Goal: Obtain resource: Download file/media

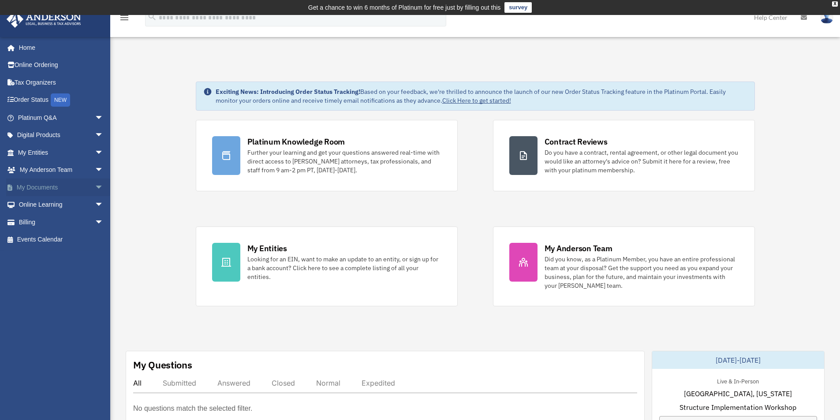
click at [95, 186] on span "arrow_drop_down" at bounding box center [104, 188] width 18 height 18
click at [39, 204] on link "Box" at bounding box center [64, 205] width 105 height 18
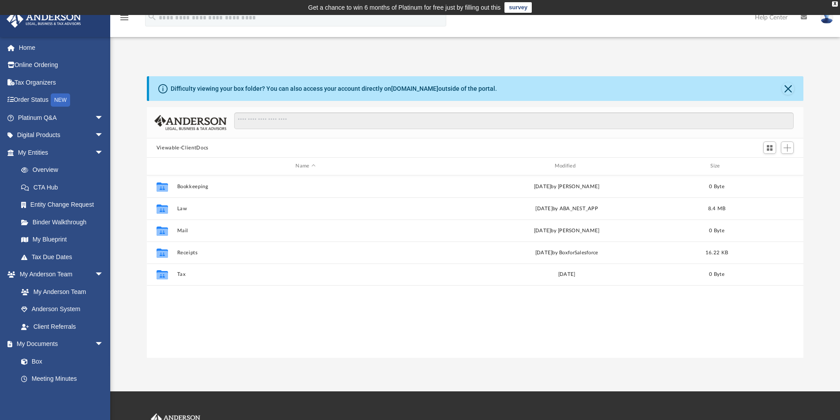
scroll to position [194, 650]
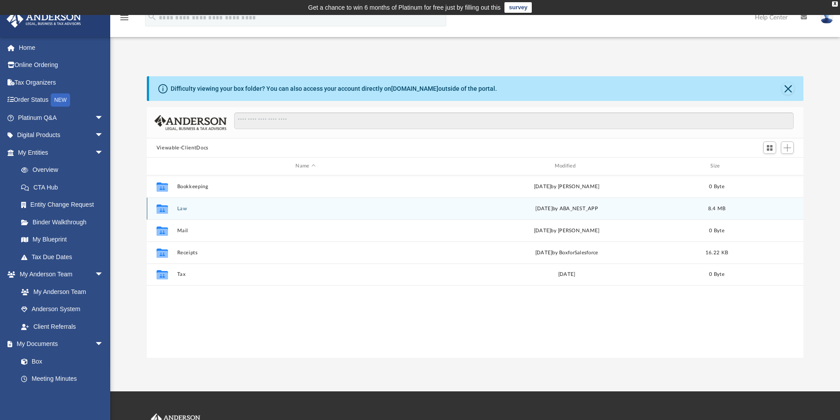
click at [176, 209] on div "Collaborated Folder Law [DATE] by ABA_NEST_APP 8.4 MB" at bounding box center [475, 209] width 657 height 22
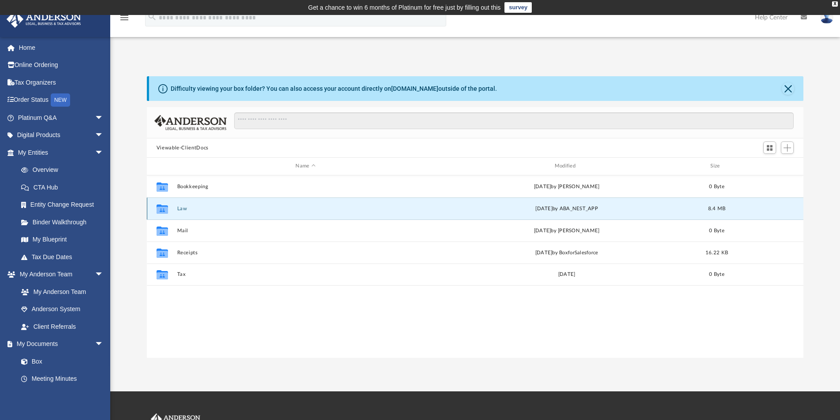
click at [249, 214] on div "Collaborated Folder Law [DATE] by ABA_NEST_APP 8.4 MB" at bounding box center [475, 209] width 657 height 22
click at [162, 209] on icon "grid" at bounding box center [162, 209] width 11 height 7
click at [552, 209] on div "Thu Feb 20 2025 by ABA_NEST_APP" at bounding box center [566, 209] width 257 height 8
click at [95, 153] on span "arrow_drop_down" at bounding box center [104, 153] width 18 height 18
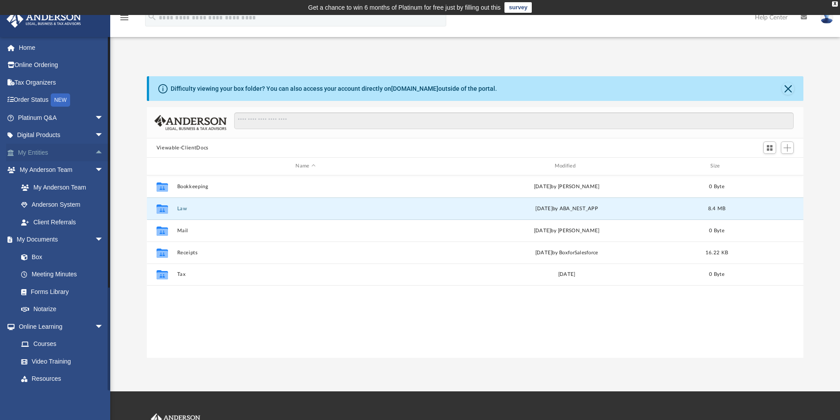
click at [95, 153] on span "arrow_drop_up" at bounding box center [104, 153] width 18 height 18
click at [95, 153] on span "arrow_drop_down" at bounding box center [104, 153] width 18 height 18
click at [222, 62] on div "Difficulty viewing your box folder? You can also access your account directly o…" at bounding box center [475, 208] width 730 height 300
click at [138, 72] on div "Difficulty viewing your box folder? You can also access your account directly o…" at bounding box center [475, 208] width 730 height 300
click at [95, 239] on span "arrow_drop_down" at bounding box center [104, 240] width 18 height 18
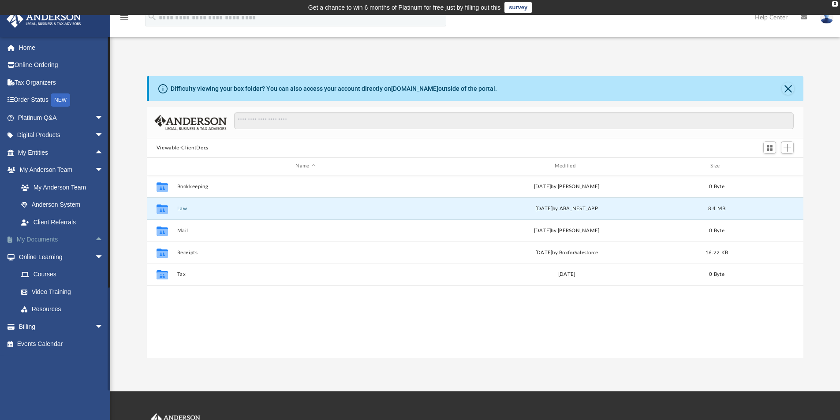
click at [95, 239] on span "arrow_drop_up" at bounding box center [104, 240] width 18 height 18
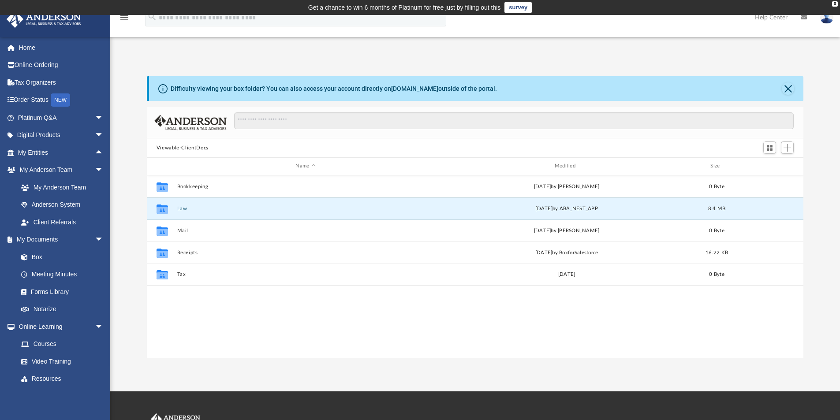
click at [119, 273] on div "Difficulty viewing your box folder? You can also access your account directly o…" at bounding box center [475, 217] width 730 height 282
click at [123, 239] on div "Difficulty viewing your box folder? You can also access your account directly o…" at bounding box center [475, 217] width 730 height 282
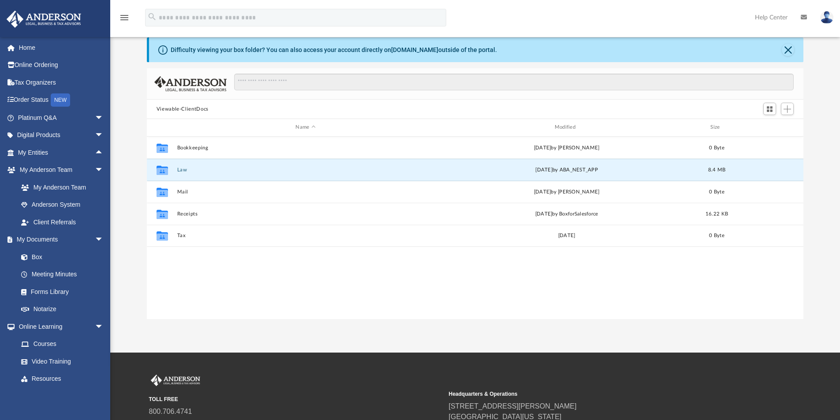
scroll to position [0, 0]
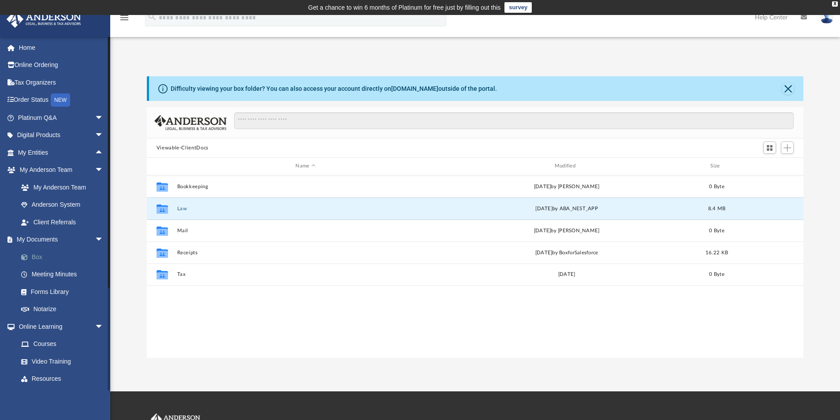
click at [34, 258] on link "Box" at bounding box center [64, 257] width 105 height 18
click at [183, 209] on button "Law" at bounding box center [305, 209] width 257 height 6
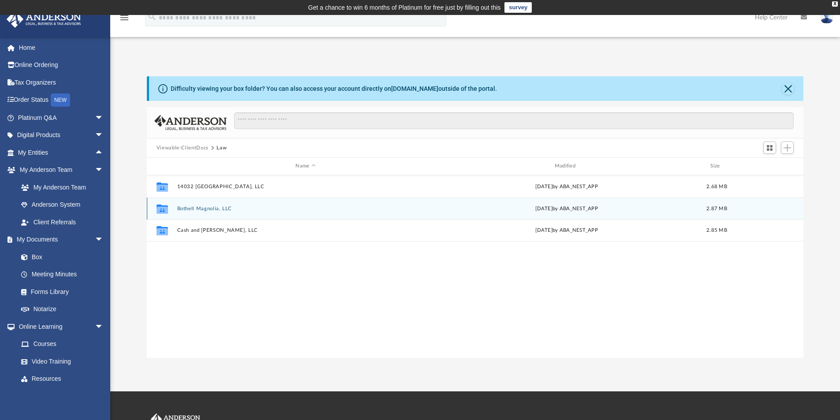
click at [213, 208] on button "Bothell Magnolia, LLC" at bounding box center [305, 209] width 257 height 6
click at [168, 208] on icon "File" at bounding box center [162, 209] width 14 height 14
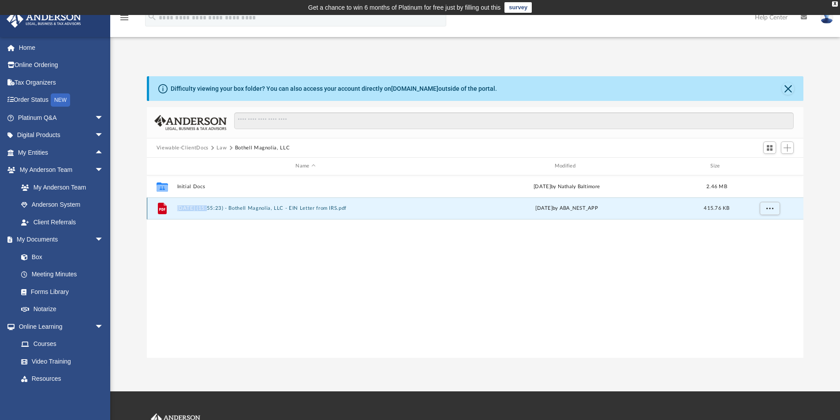
click at [168, 208] on icon "File" at bounding box center [162, 209] width 14 height 14
click at [162, 210] on icon "grid" at bounding box center [162, 208] width 9 height 11
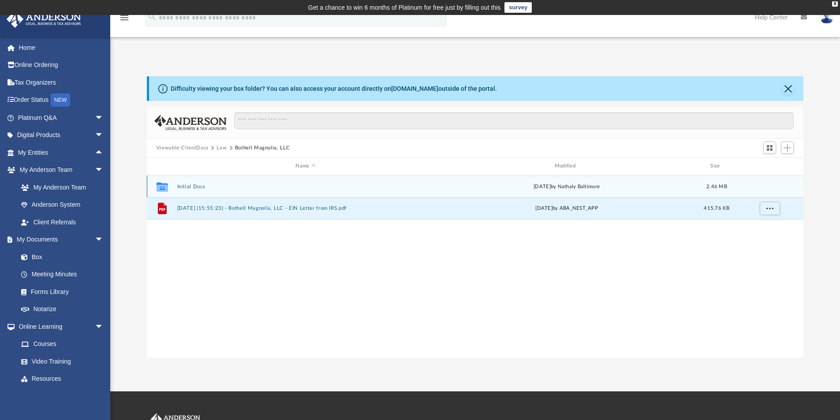
click at [168, 187] on icon "grid" at bounding box center [162, 187] width 11 height 7
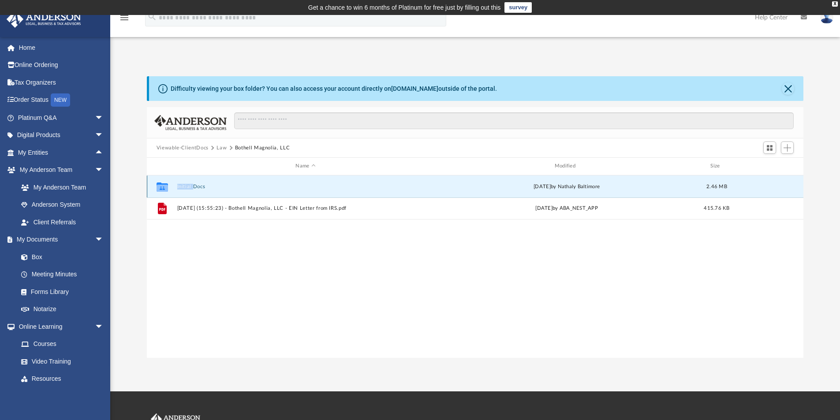
click at [168, 187] on icon "grid" at bounding box center [162, 187] width 11 height 7
click at [164, 191] on icon "grid" at bounding box center [162, 187] width 11 height 7
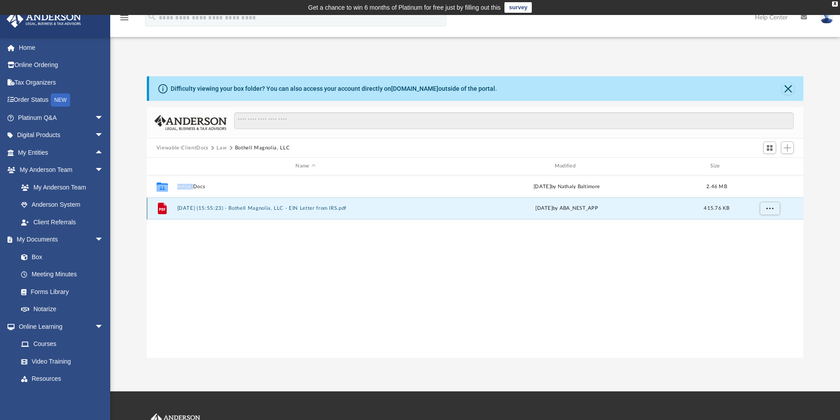
click at [235, 209] on button "2024.10.31 (15:55:23) - Bothell Magnolia, LLC - EIN Letter from IRS.pdf" at bounding box center [305, 208] width 257 height 6
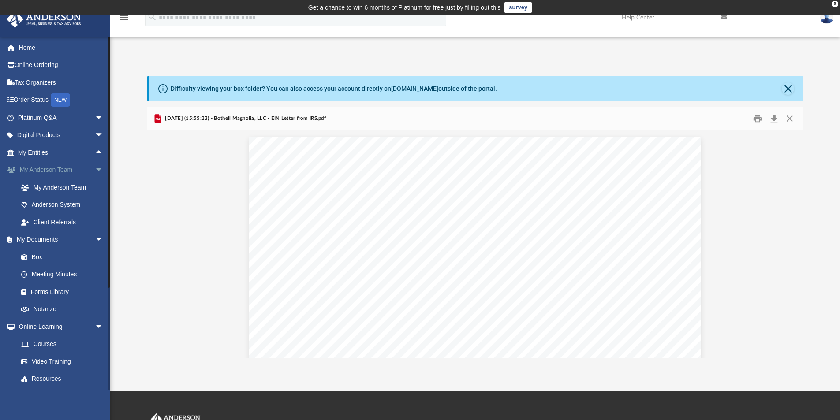
click at [12, 169] on span at bounding box center [15, 170] width 7 height 6
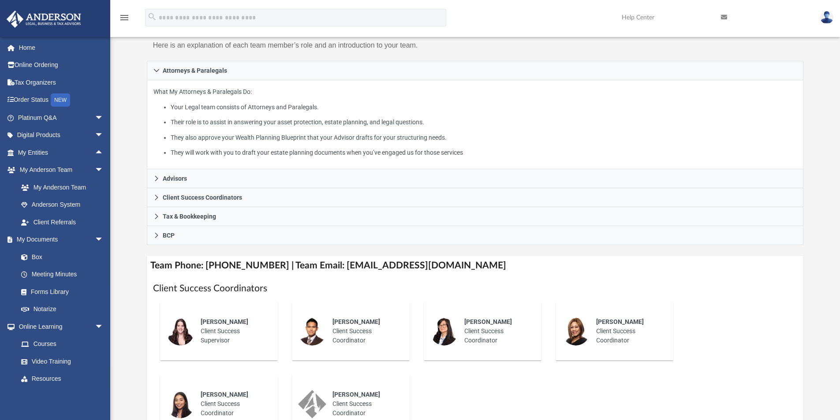
scroll to position [132, 0]
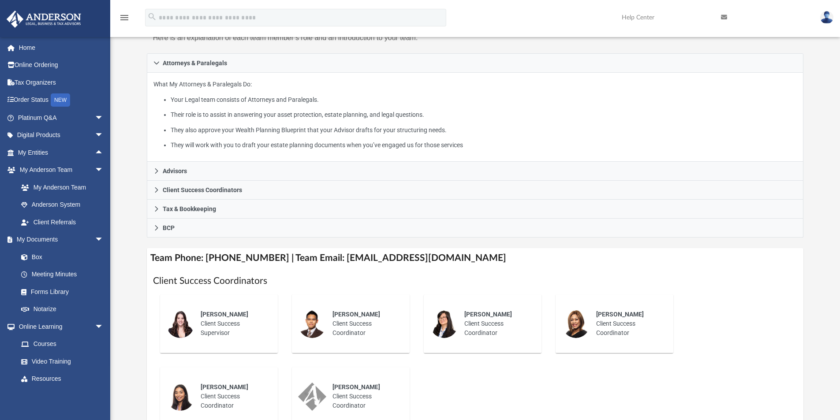
click at [119, 117] on div "Who is on my team and who will I work with: While a client of Anderson you will…" at bounding box center [475, 320] width 730 height 752
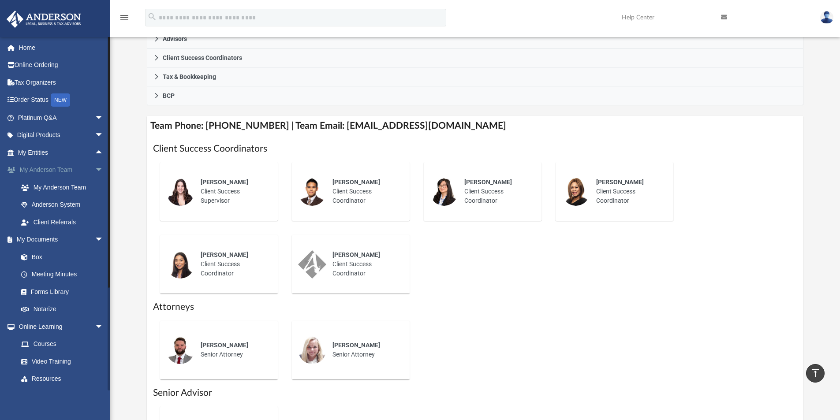
scroll to position [220, 0]
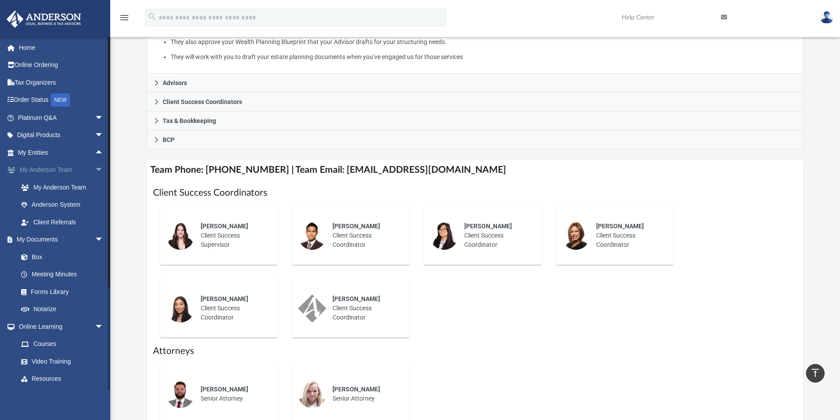
click at [22, 173] on link "My [PERSON_NAME] Team arrow_drop_down" at bounding box center [61, 170] width 111 height 18
click at [34, 169] on link "My [PERSON_NAME] Team arrow_drop_down" at bounding box center [61, 170] width 111 height 18
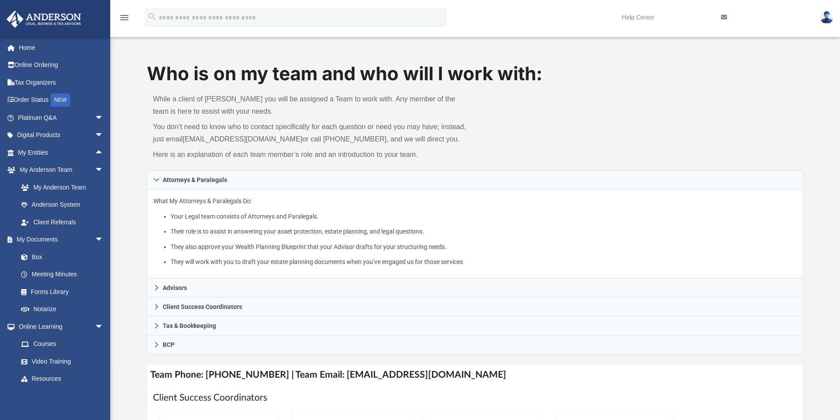
scroll to position [0, 0]
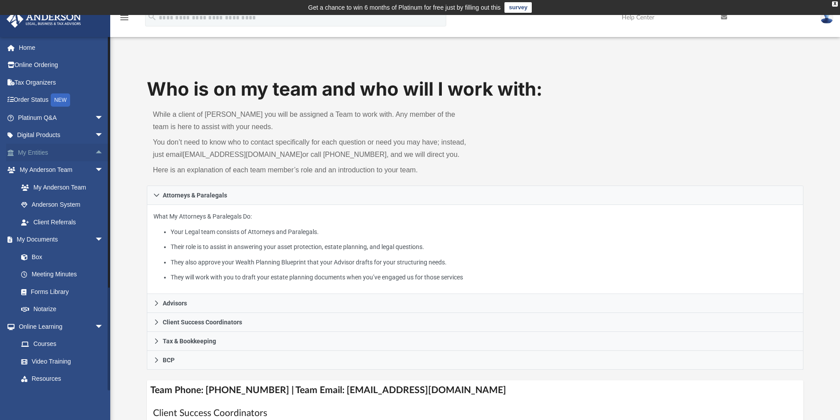
click at [58, 155] on link "My Entities arrow_drop_up" at bounding box center [61, 153] width 111 height 18
click at [41, 154] on link "My Entities arrow_drop_up" at bounding box center [61, 153] width 111 height 18
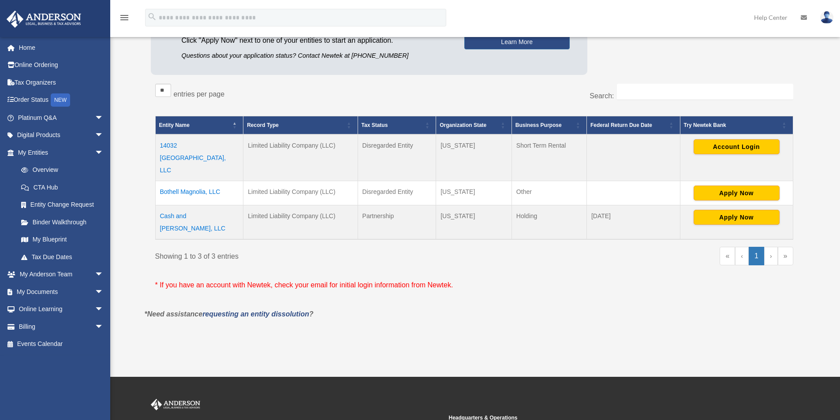
scroll to position [132, 0]
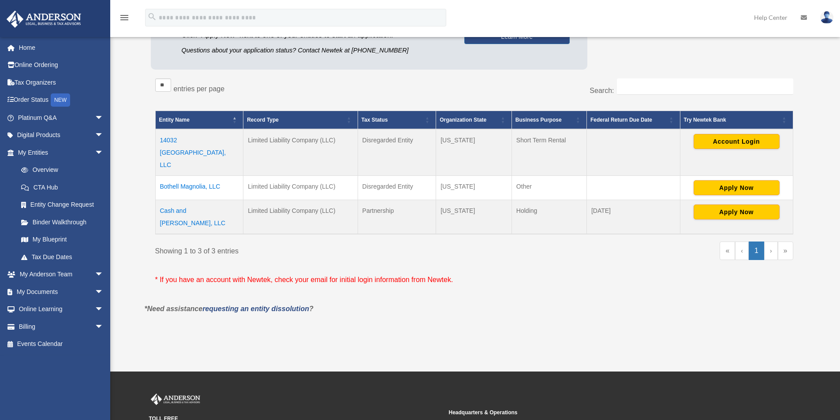
click at [189, 176] on td "Bothell Magnolia, LLC" at bounding box center [199, 188] width 88 height 24
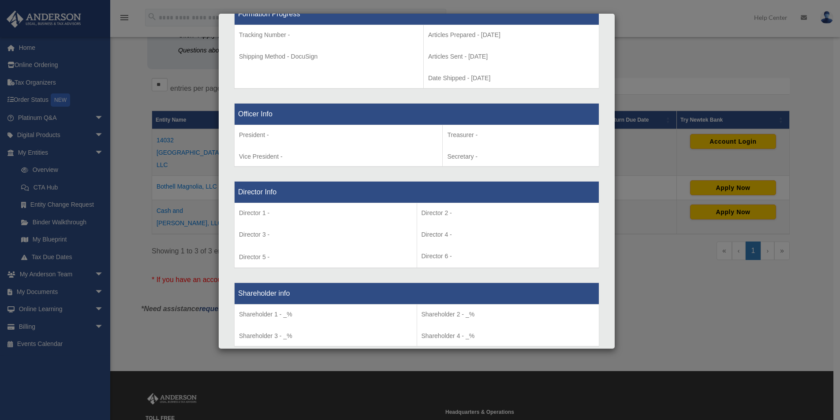
scroll to position [529, 0]
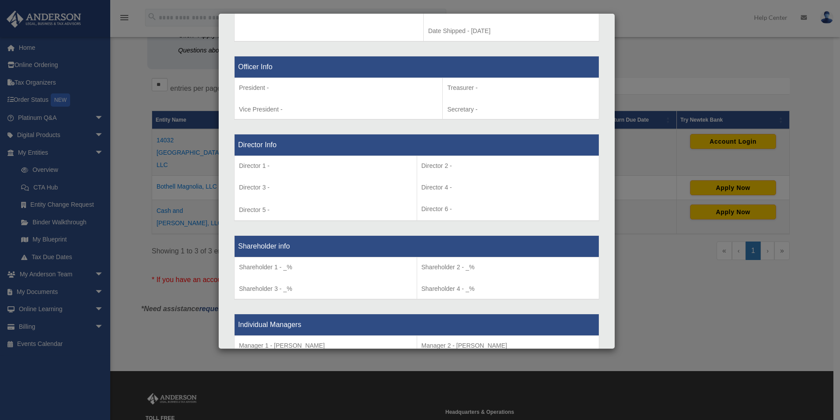
click at [189, 301] on div "Details × Articles Sent Organizational Date" at bounding box center [420, 210] width 840 height 420
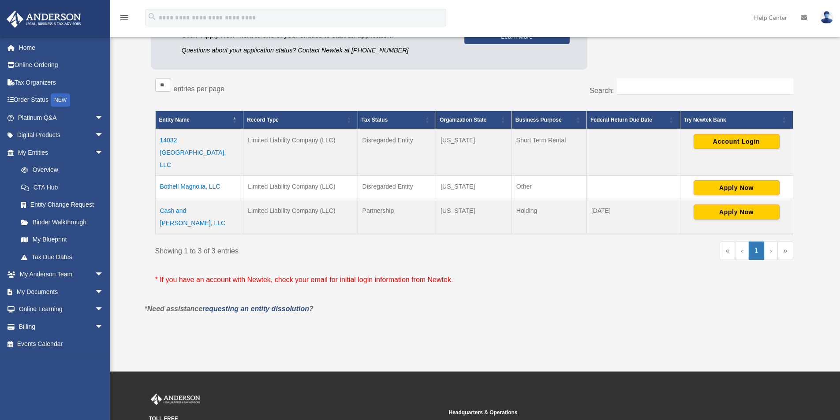
click at [184, 200] on td "Cash and [PERSON_NAME], LLC" at bounding box center [199, 217] width 88 height 34
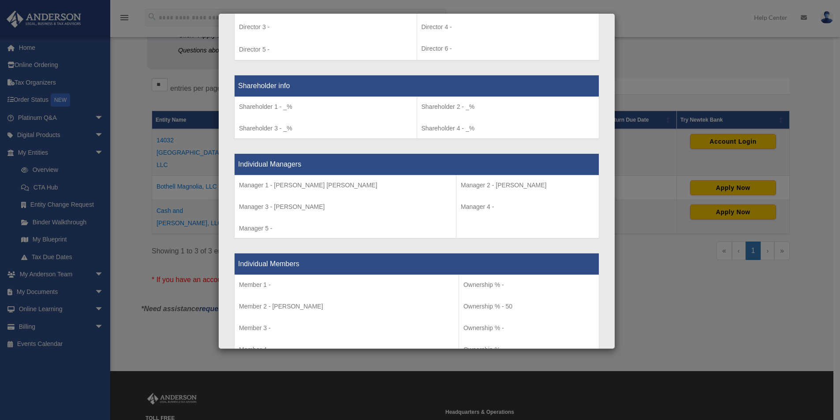
scroll to position [706, 0]
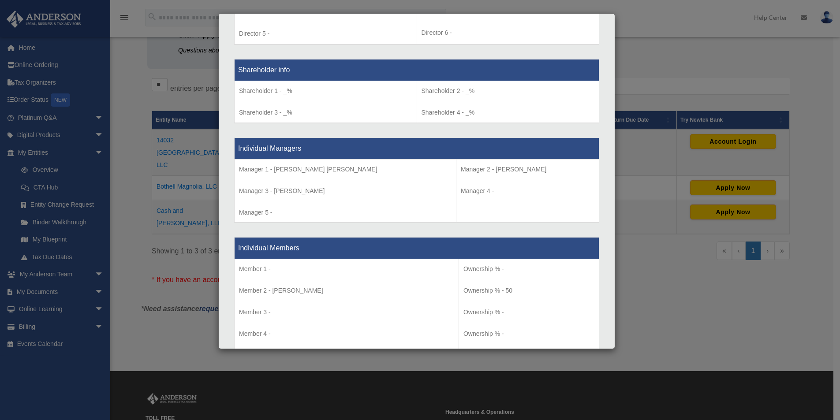
click at [673, 274] on div "Details × Articles Sent Organizational Date" at bounding box center [420, 210] width 840 height 420
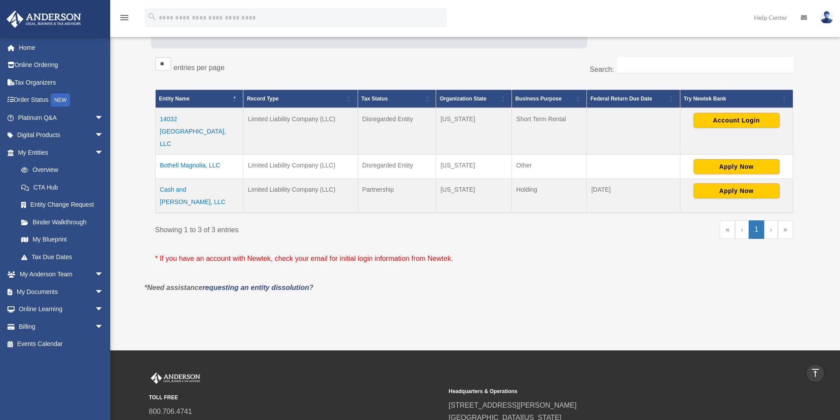
scroll to position [0, 0]
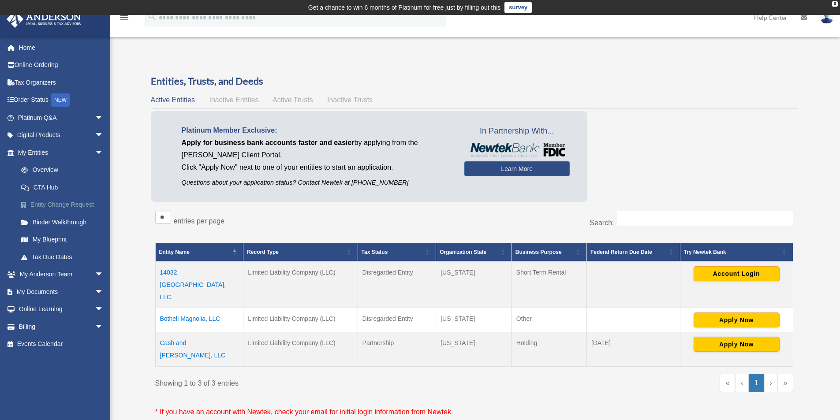
click at [39, 208] on link "Entity Change Request" at bounding box center [64, 205] width 105 height 18
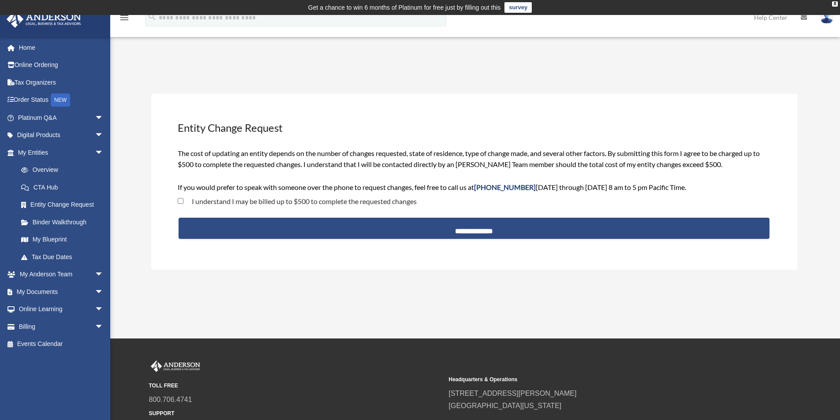
click at [138, 63] on div "Entity Change Request date_range Published on Last updated June 7, 2024 July 15…" at bounding box center [475, 183] width 679 height 246
click at [95, 151] on span "arrow_drop_down" at bounding box center [104, 153] width 18 height 18
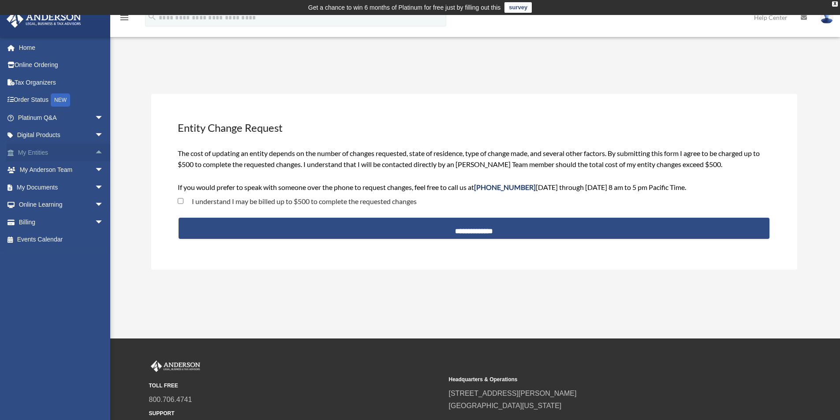
click at [95, 151] on span "arrow_drop_up" at bounding box center [104, 153] width 18 height 18
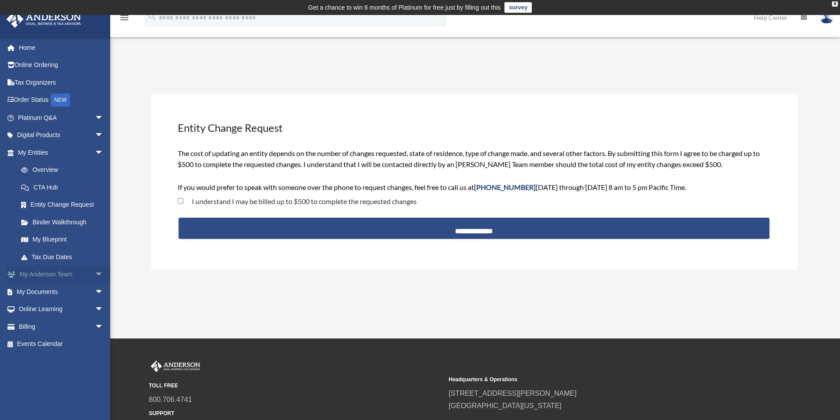
click at [95, 274] on span "arrow_drop_down" at bounding box center [104, 275] width 18 height 18
click at [95, 344] on span "arrow_drop_down" at bounding box center [104, 345] width 18 height 18
click at [40, 362] on link "Box" at bounding box center [64, 362] width 105 height 18
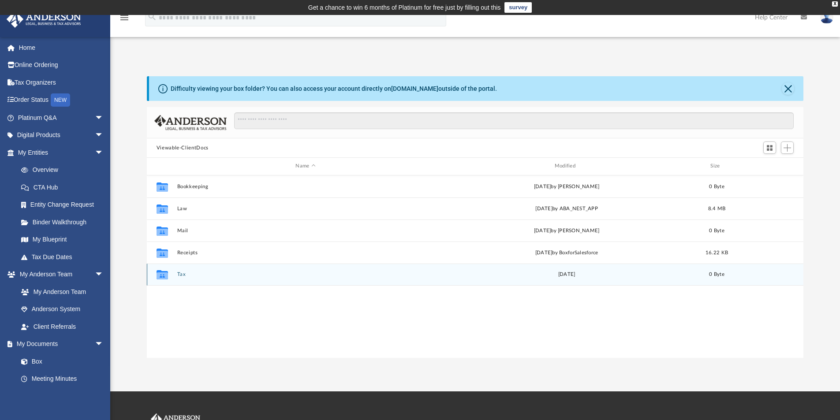
scroll to position [194, 650]
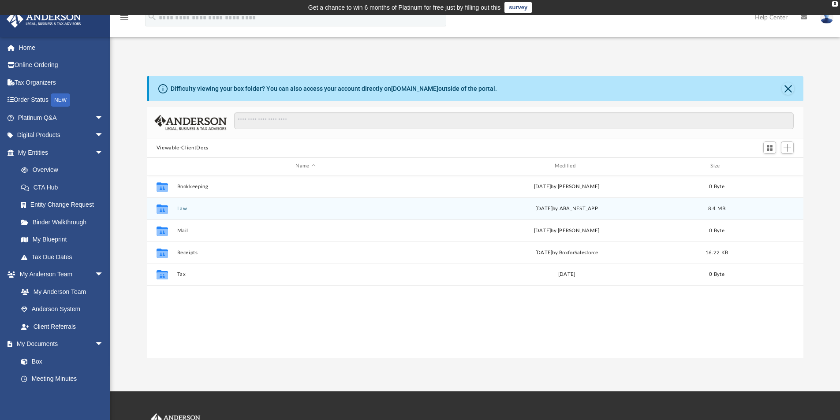
click at [167, 210] on icon "grid" at bounding box center [162, 209] width 11 height 7
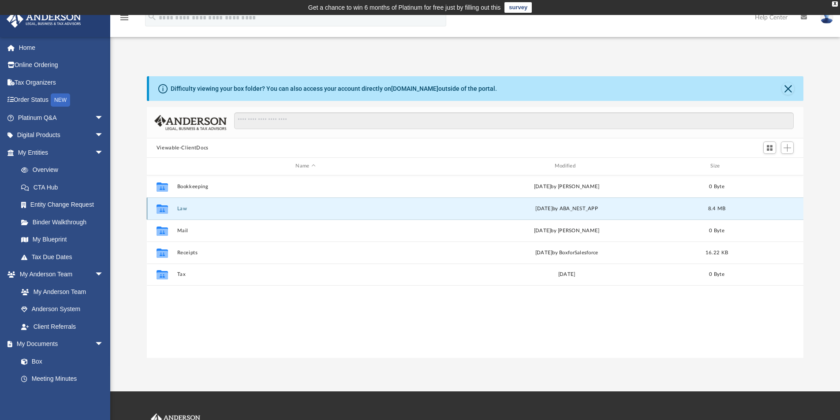
click at [164, 210] on icon "grid" at bounding box center [162, 209] width 11 height 7
click at [182, 209] on button "Law" at bounding box center [305, 209] width 257 height 6
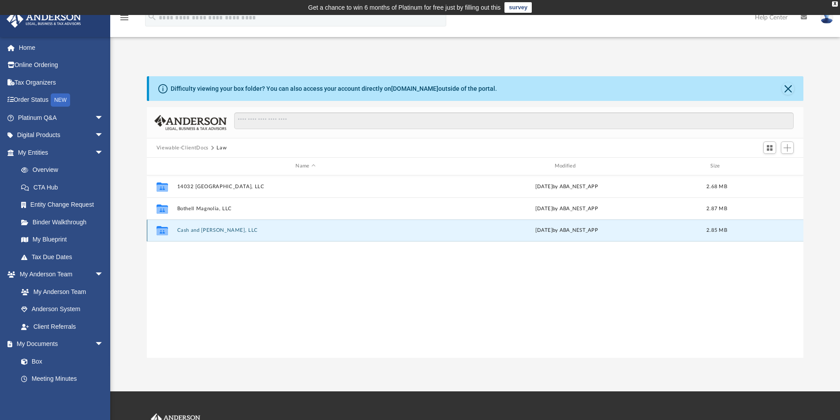
click at [194, 229] on button "Cash and [PERSON_NAME], LLC" at bounding box center [305, 231] width 257 height 6
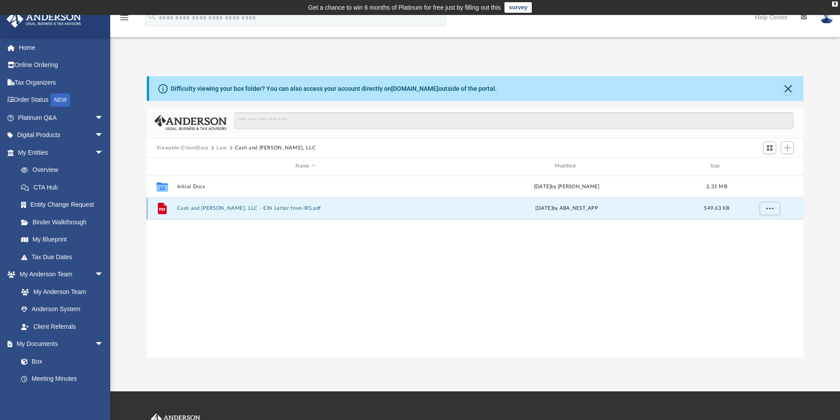
click at [216, 209] on button "Cash and [PERSON_NAME], LLC - EIN Letter from IRS.pdf" at bounding box center [305, 208] width 257 height 6
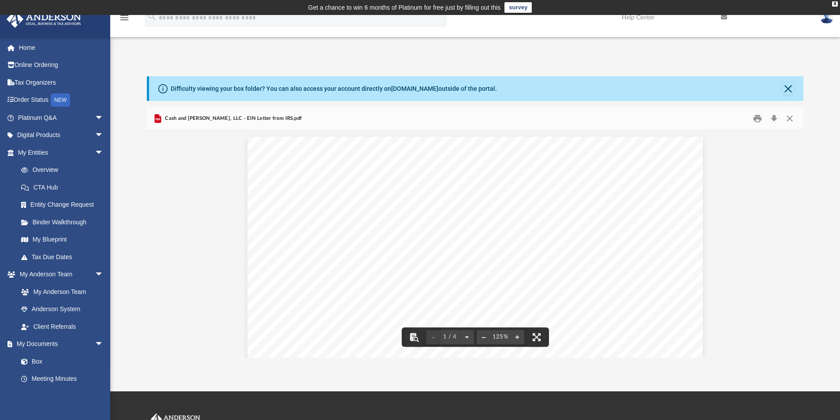
scroll to position [0, 0]
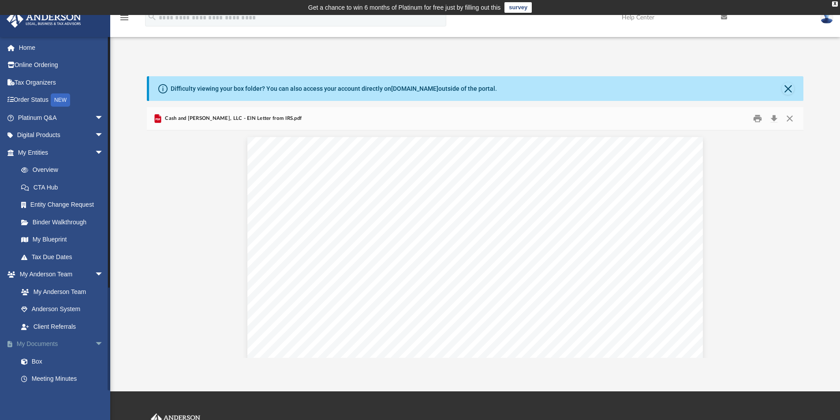
click at [95, 344] on span "arrow_drop_down" at bounding box center [104, 345] width 18 height 18
click at [95, 273] on span "arrow_drop_down" at bounding box center [104, 275] width 18 height 18
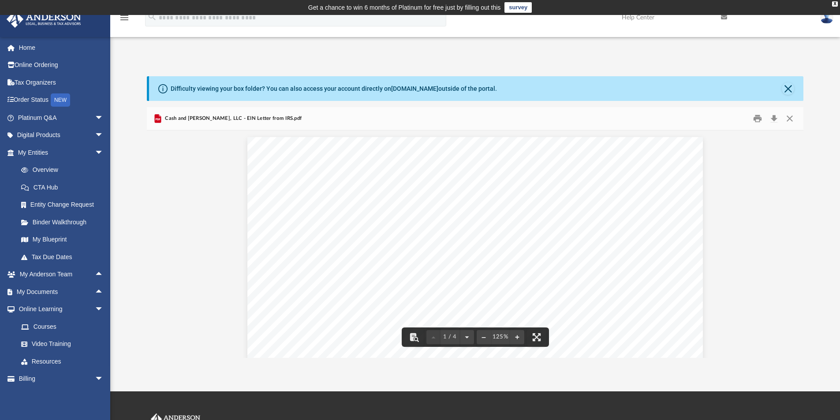
click at [480, 64] on div "Difficulty viewing your box folder? You can also access your account directly o…" at bounding box center [475, 208] width 730 height 300
